Goal: Task Accomplishment & Management: Complete application form

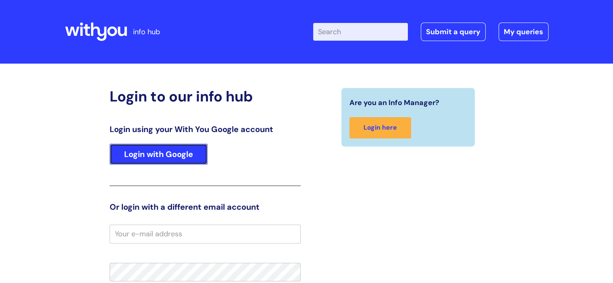
click at [154, 158] on link "Login with Google" at bounding box center [159, 154] width 98 height 21
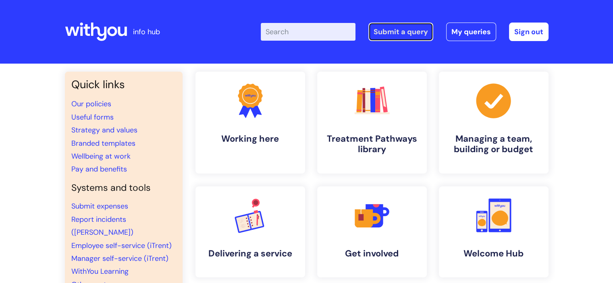
click at [401, 24] on link "Submit a query" at bounding box center [401, 32] width 65 height 19
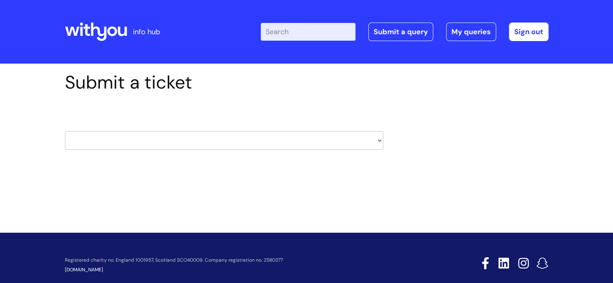
click at [203, 145] on select "HR / People IT and Support Clinical Drug Alerts Finance Accounts Data Support T…" at bounding box center [224, 140] width 319 height 19
select select "it_and_support"
click at [65, 131] on select "HR / People IT and Support Clinical Drug Alerts Finance Accounts Data Support T…" at bounding box center [224, 140] width 319 height 19
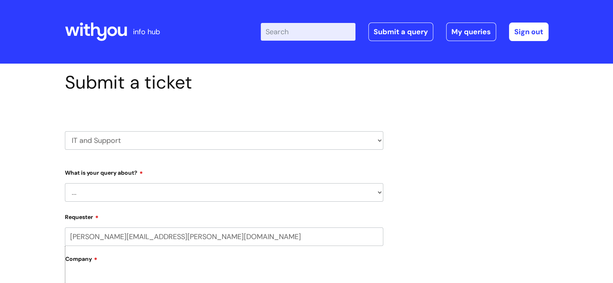
click at [107, 198] on select "... Mobile Phone Reset & MFA Accounts, Starters and Leavers IT Hardware issue I…" at bounding box center [224, 192] width 319 height 19
click at [65, 183] on select "... Mobile Phone Reset & MFA Accounts, Starters and Leavers IT Hardware issue I…" at bounding box center [224, 192] width 319 height 19
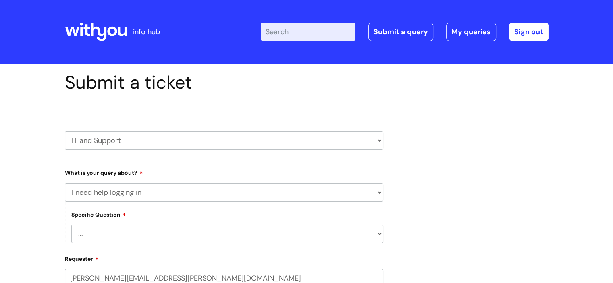
click at [128, 243] on select "... I need help logging into my laptop/chromebook I need access or help logging…" at bounding box center [227, 234] width 312 height 19
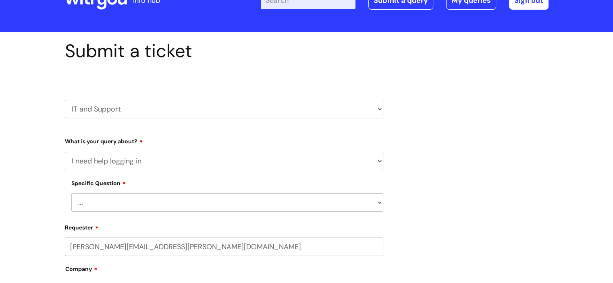
scroll to position [40, 0]
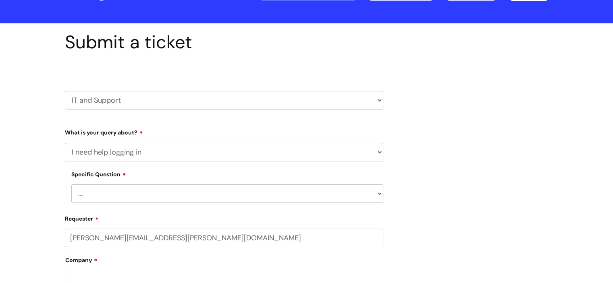
click at [108, 149] on select "... Mobile Phone Reset & MFA Accounts, Starters and Leavers IT Hardware issue I…" at bounding box center [224, 152] width 319 height 19
click at [65, 143] on select "... Mobile Phone Reset & MFA Accounts, Starters and Leavers IT Hardware issue I…" at bounding box center [224, 152] width 319 height 19
click at [118, 198] on select "... Halo PCMIS Iaptus NHS Email CJSM Email Mitel Another System Google (Workspa…" at bounding box center [227, 194] width 312 height 19
click at [129, 161] on select "... Mobile Phone Reset & MFA Accounts, Starters and Leavers IT Hardware issue I…" at bounding box center [224, 152] width 319 height 19
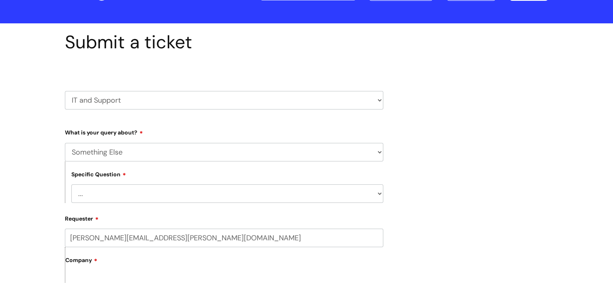
click at [65, 143] on select "... Mobile Phone Reset & MFA Accounts, Starters and Leavers IT Hardware issue I…" at bounding box center [224, 152] width 319 height 19
click at [115, 198] on select "... My problem is not listed" at bounding box center [227, 194] width 312 height 19
click at [127, 144] on select "... Mobile Phone Reset & MFA Accounts, Starters and Leavers IT Hardware issue I…" at bounding box center [224, 152] width 319 height 19
select select "System/software"
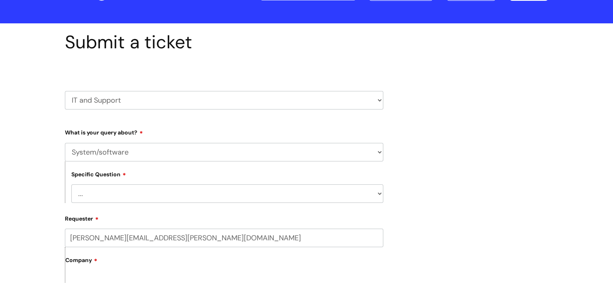
click at [65, 143] on select "... Mobile Phone Reset & MFA Accounts, Starters and Leavers IT Hardware issue I…" at bounding box center [224, 152] width 319 height 19
click at [112, 192] on select "... Halo PCMIS Iaptus NHS Email CJSM Email Mitel Another System Google (Workspa…" at bounding box center [227, 194] width 312 height 19
select select "Another System"
click at [71, 185] on select "... Halo PCMIS Iaptus NHS Email CJSM Email Mitel Another System Google (Workspa…" at bounding box center [227, 194] width 312 height 19
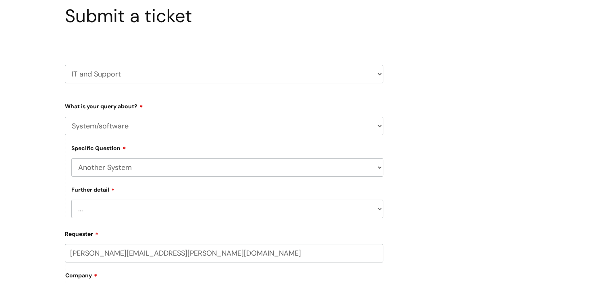
scroll to position [81, 0]
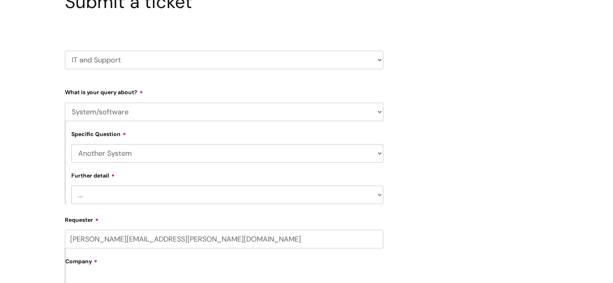
click at [120, 200] on select "... I’ve got a login issue Something else" at bounding box center [227, 195] width 312 height 19
select select "I’ve got a login issue"
click at [71, 186] on select "... I’ve got a login issue Something else" at bounding box center [227, 195] width 312 height 19
